Goal: Task Accomplishment & Management: Manage account settings

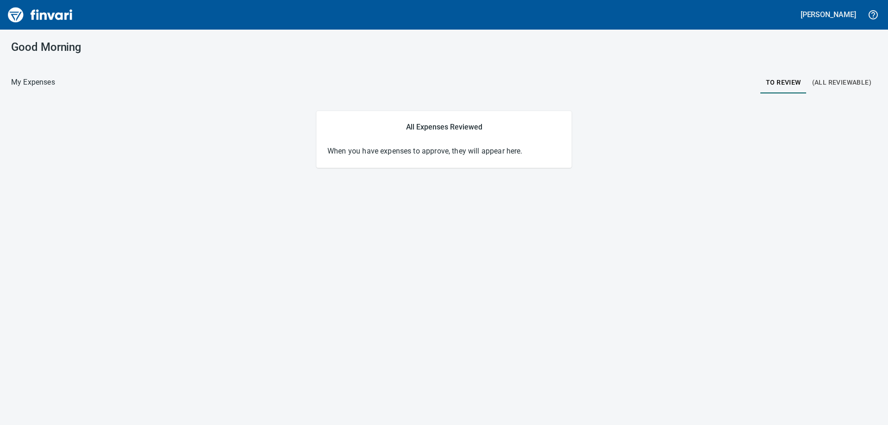
click at [833, 82] on span "(All Reviewable)" at bounding box center [841, 83] width 59 height 12
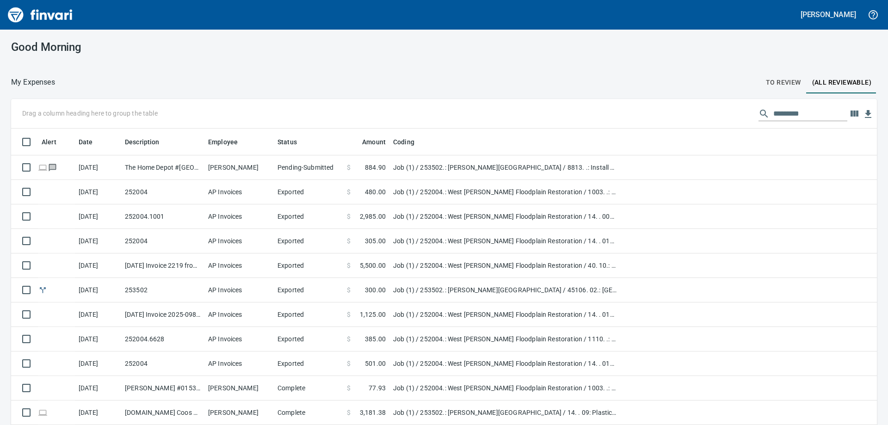
scroll to position [316, 845]
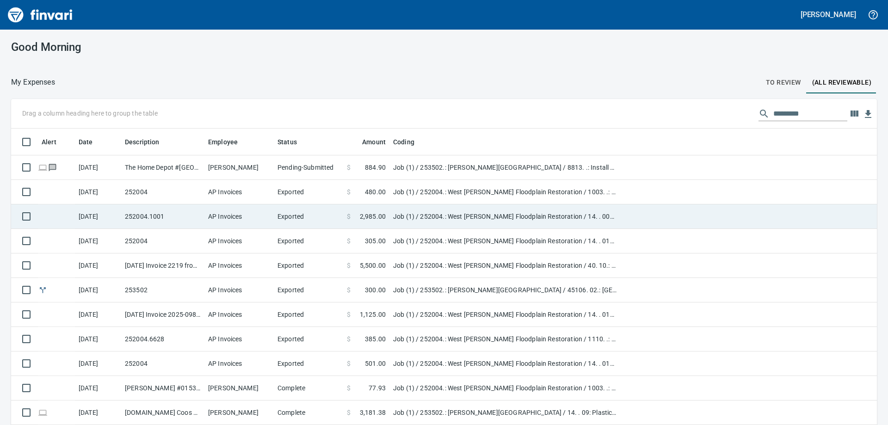
click at [455, 214] on td "Job (1) / 252004.: West [PERSON_NAME] Floodplain Restoration / 14. . 004: Secur…" at bounding box center [504, 216] width 231 height 25
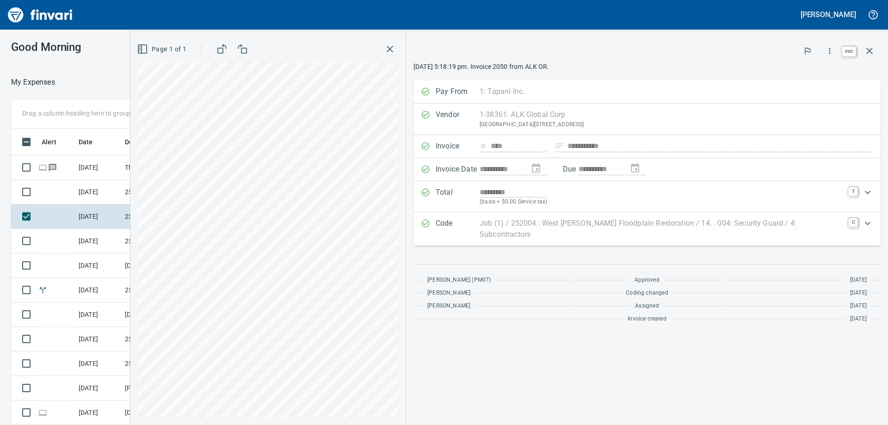
scroll to position [316, 614]
click at [871, 50] on icon "button" at bounding box center [869, 50] width 11 height 11
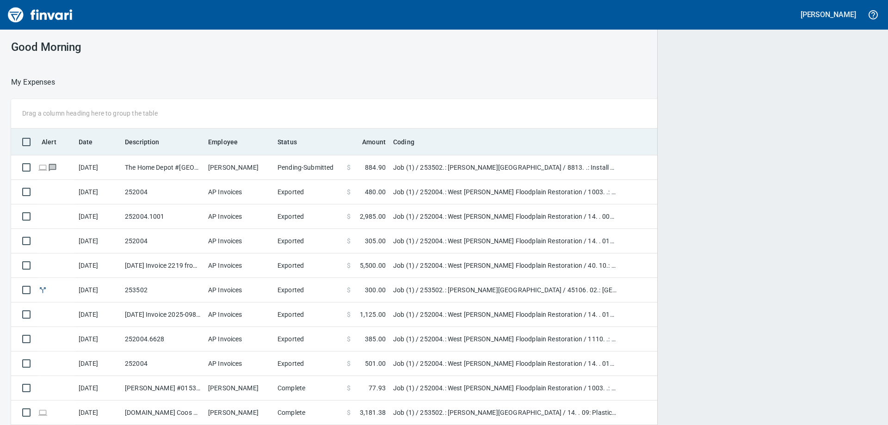
scroll to position [316, 839]
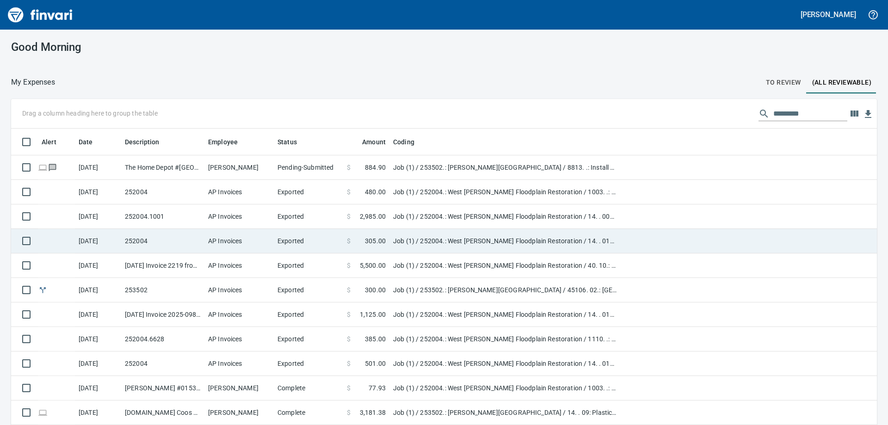
click at [509, 237] on td "Job (1) / 252004.: West [PERSON_NAME] Floodplain Restoration / 14. . 012: Added…" at bounding box center [504, 241] width 231 height 25
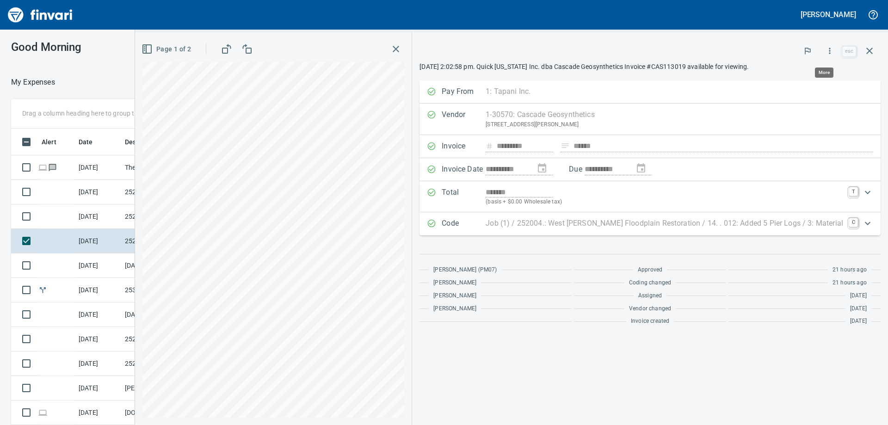
scroll to position [316, 614]
click at [831, 49] on icon "button" at bounding box center [829, 51] width 1 height 6
click at [818, 78] on span "Download" at bounding box center [828, 77] width 89 height 11
drag, startPoint x: 629, startPoint y: 23, endPoint x: 560, endPoint y: 45, distance: 72.7
click at [629, 23] on div at bounding box center [318, 15] width 630 height 22
